Goal: Information Seeking & Learning: Learn about a topic

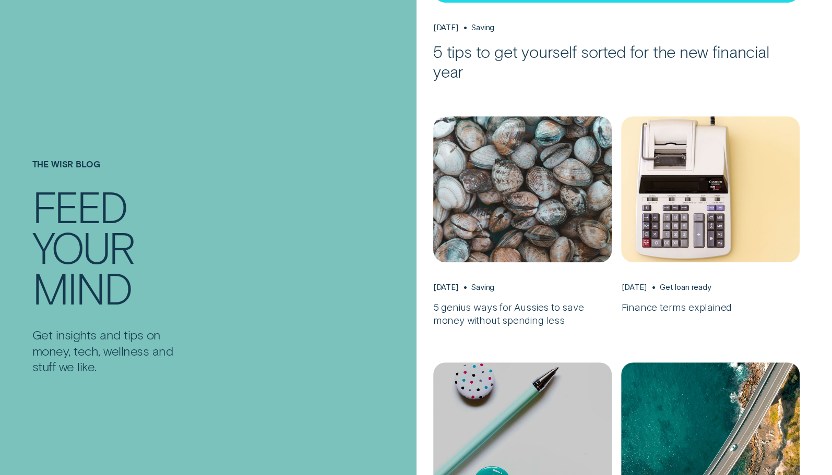
scroll to position [458, 0]
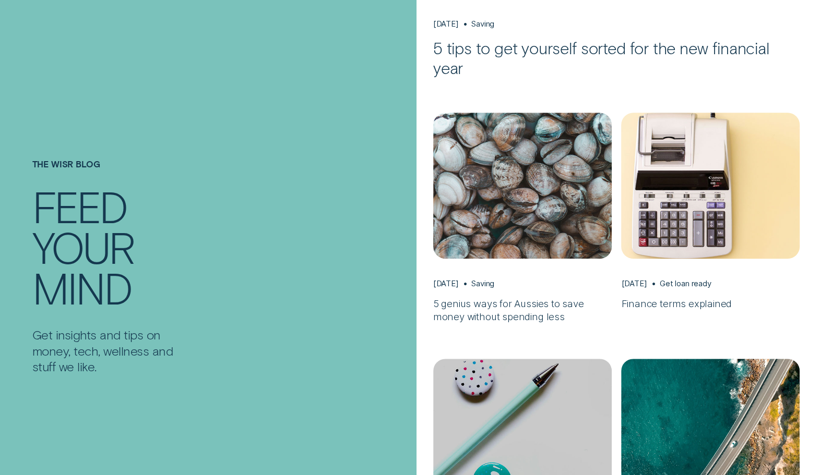
click at [674, 282] on div "Get loan ready" at bounding box center [686, 284] width 52 height 10
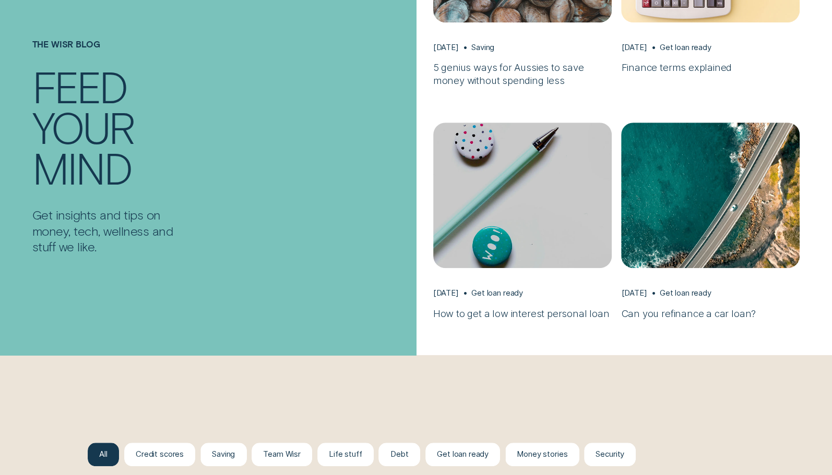
scroll to position [697, 0]
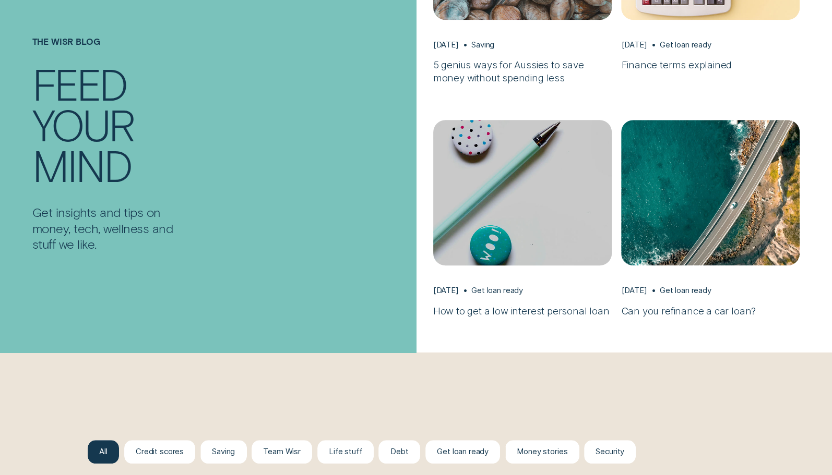
click at [530, 196] on img "How to get a low interest personal loan, Aug 06 Get loan ready" at bounding box center [521, 192] width 187 height 153
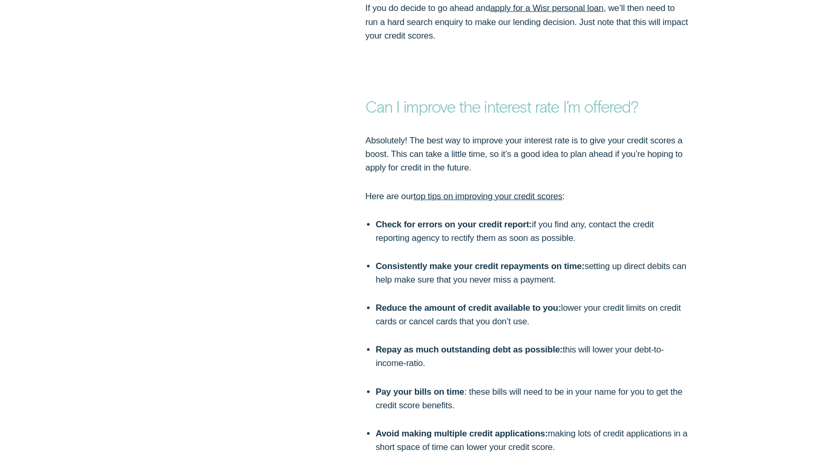
scroll to position [2262, 0]
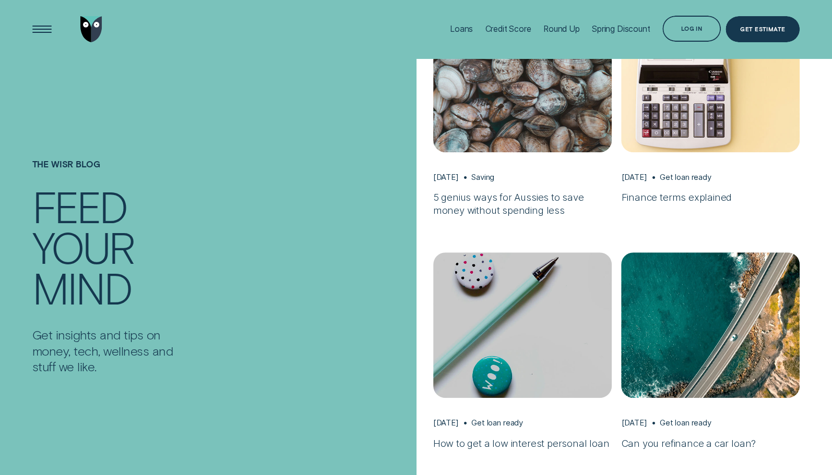
scroll to position [532, 0]
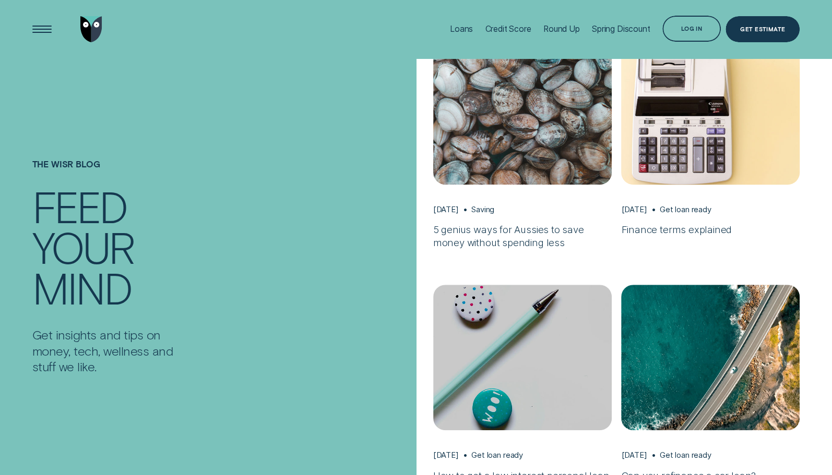
click at [694, 127] on img "Finance terms explained, Apr 02 Get loan ready" at bounding box center [710, 111] width 187 height 153
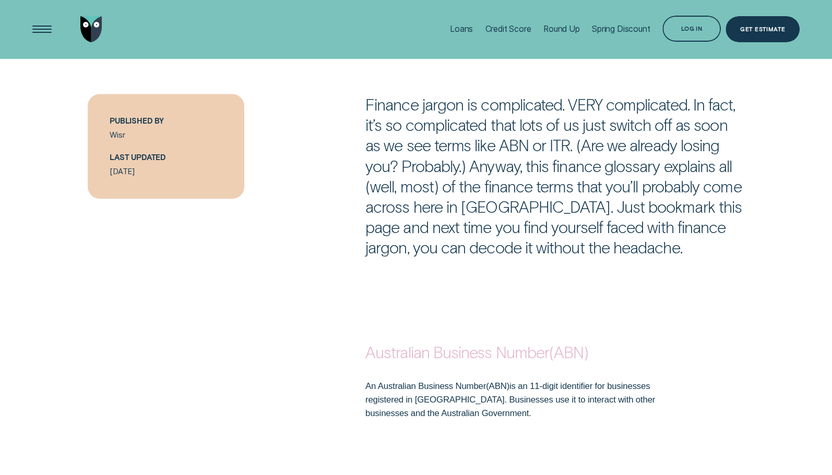
scroll to position [565, 0]
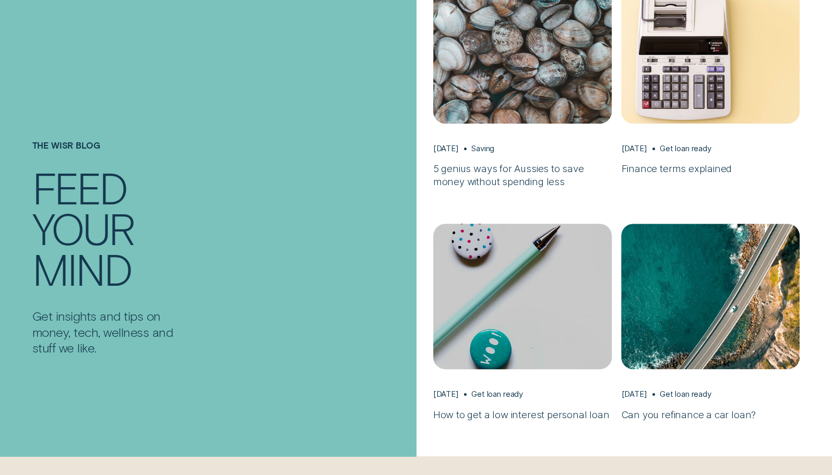
scroll to position [599, 0]
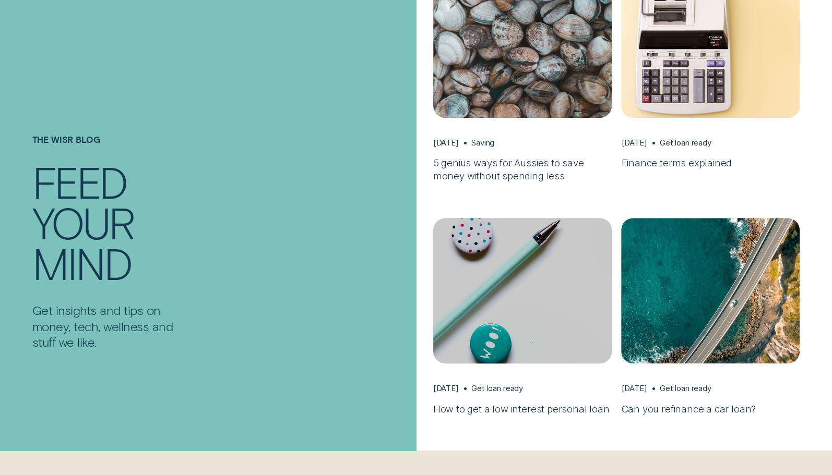
click at [536, 299] on img "How to get a low interest personal loan, Aug 06 Get loan ready" at bounding box center [521, 290] width 187 height 153
